Goal: Information Seeking & Learning: Learn about a topic

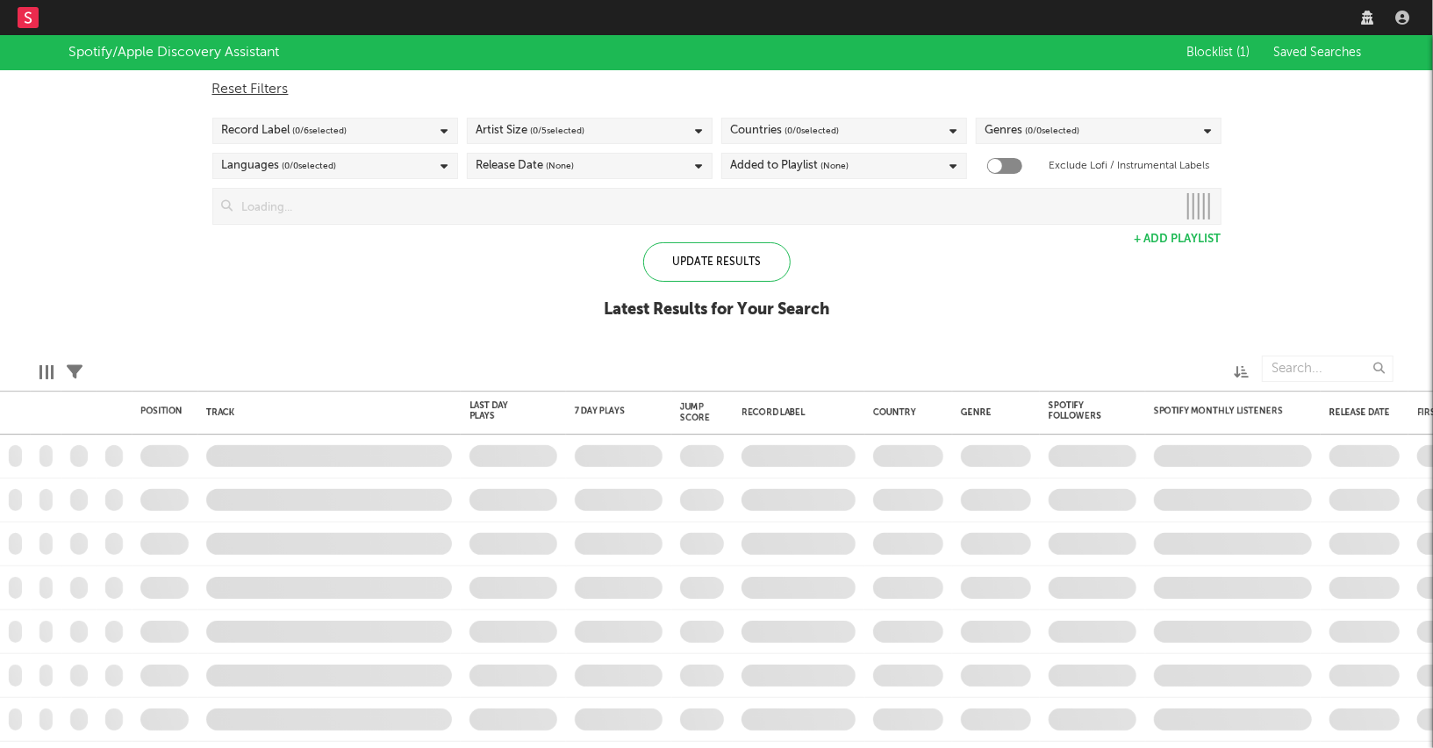
checkbox input "true"
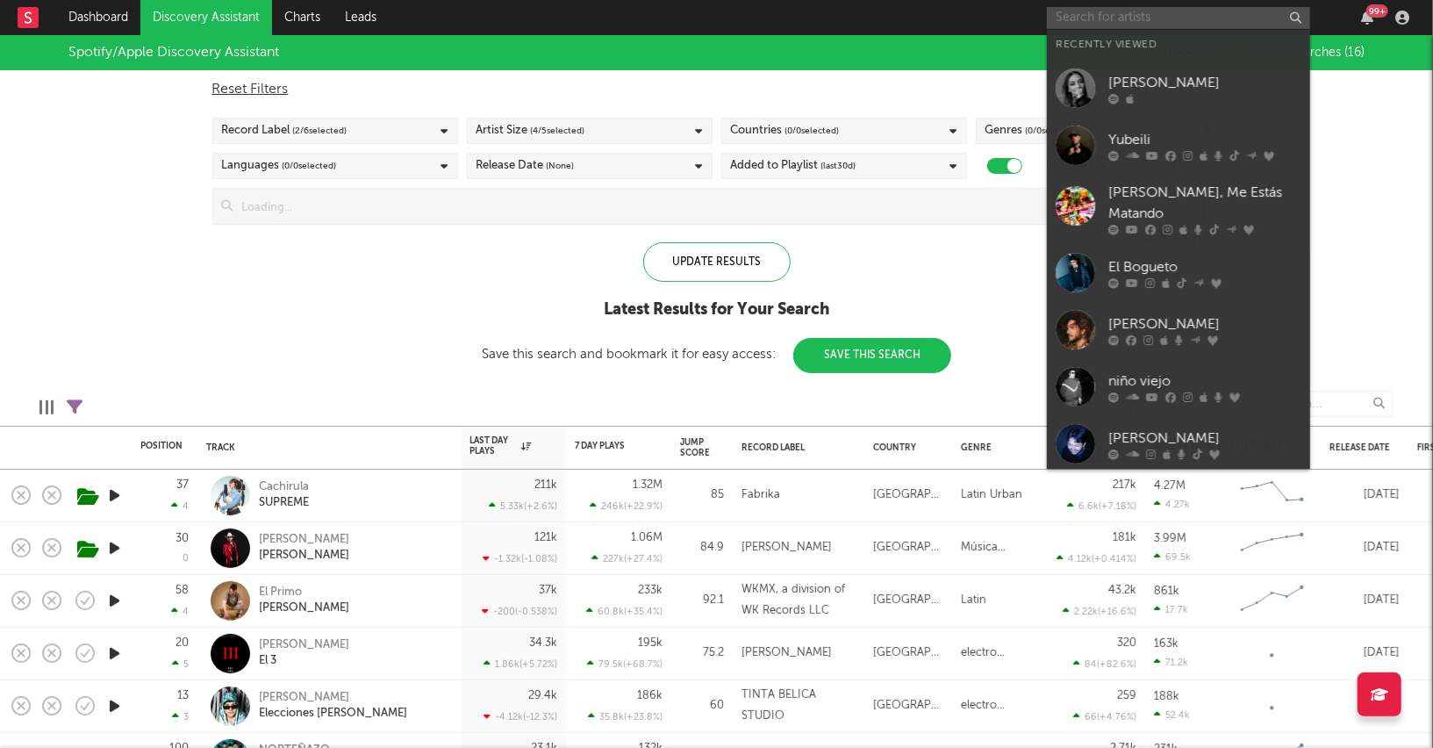
click at [1226, 23] on input "text" at bounding box center [1178, 18] width 263 height 22
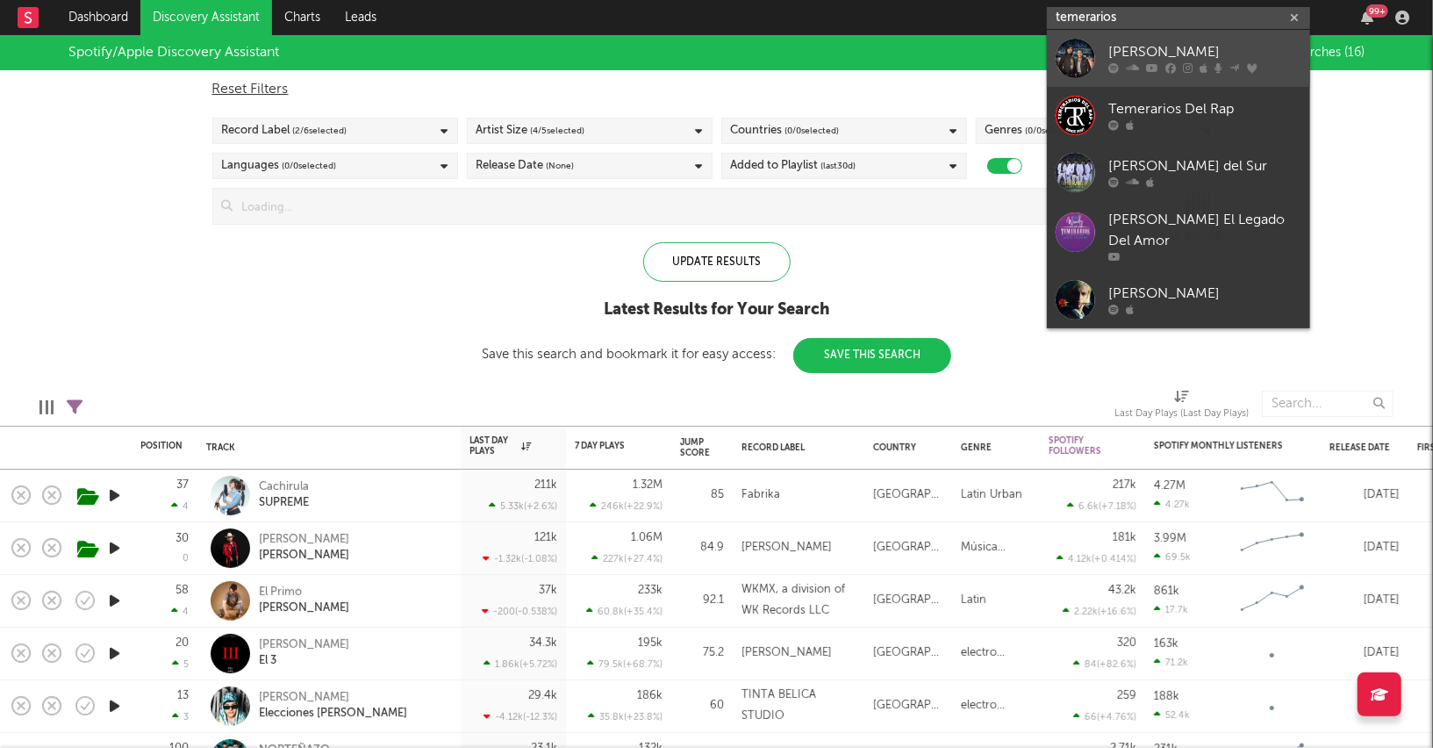
type input "temerarios"
click at [1120, 37] on link "[PERSON_NAME]" at bounding box center [1178, 58] width 263 height 57
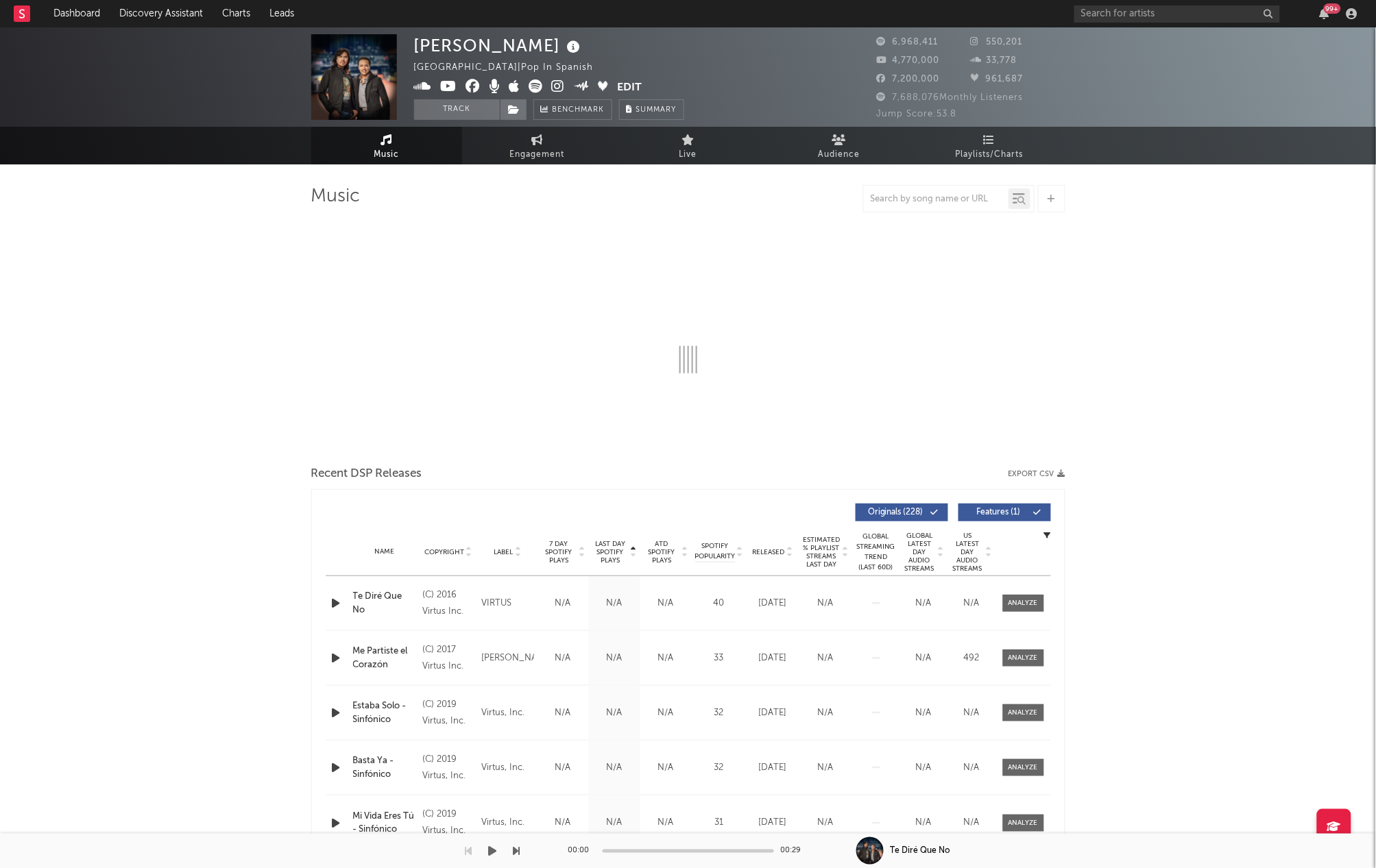
select select "6m"
